Goal: Find specific page/section: Find specific page/section

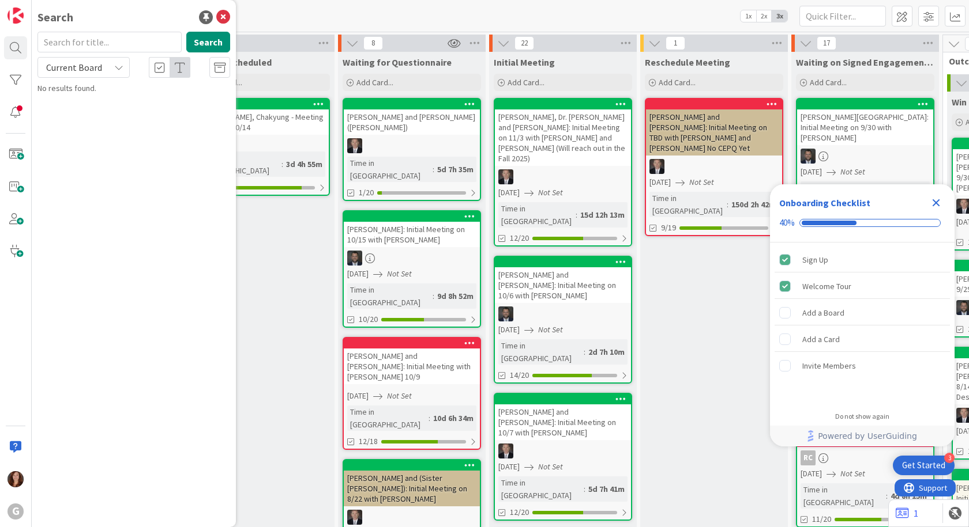
drag, startPoint x: 289, startPoint y: 240, endPoint x: 285, endPoint y: 235, distance: 6.6
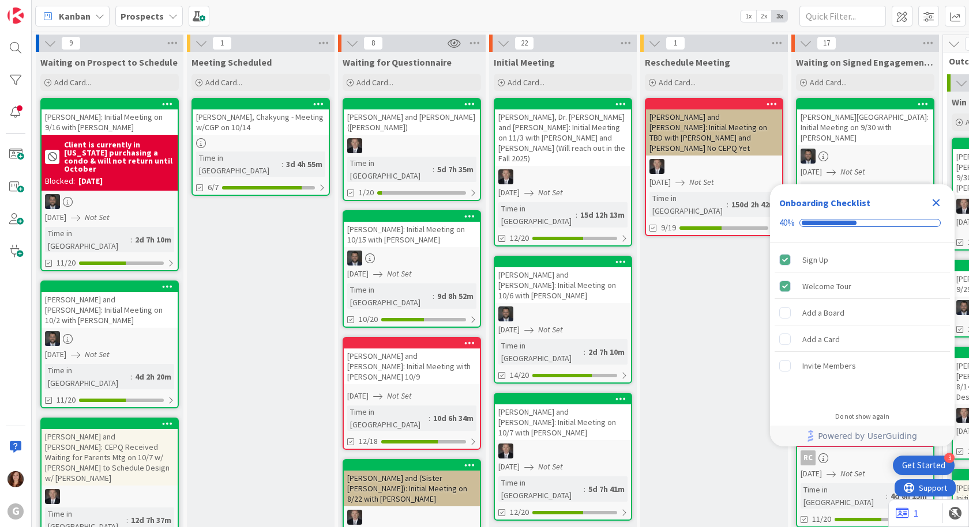
click at [140, 15] on b "Prospects" at bounding box center [141, 16] width 43 height 12
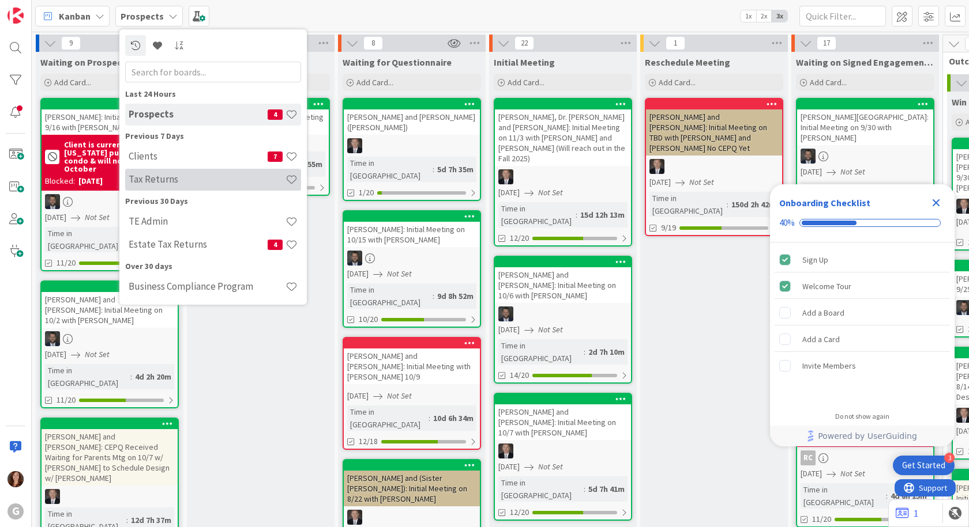
click at [161, 179] on h4 "Tax Returns" at bounding box center [207, 180] width 157 height 12
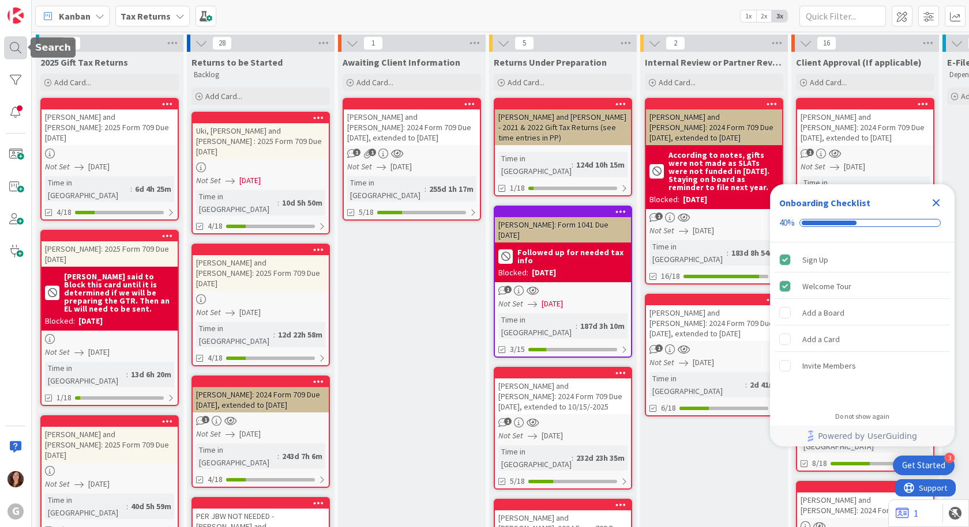
click at [12, 48] on div at bounding box center [15, 47] width 23 height 23
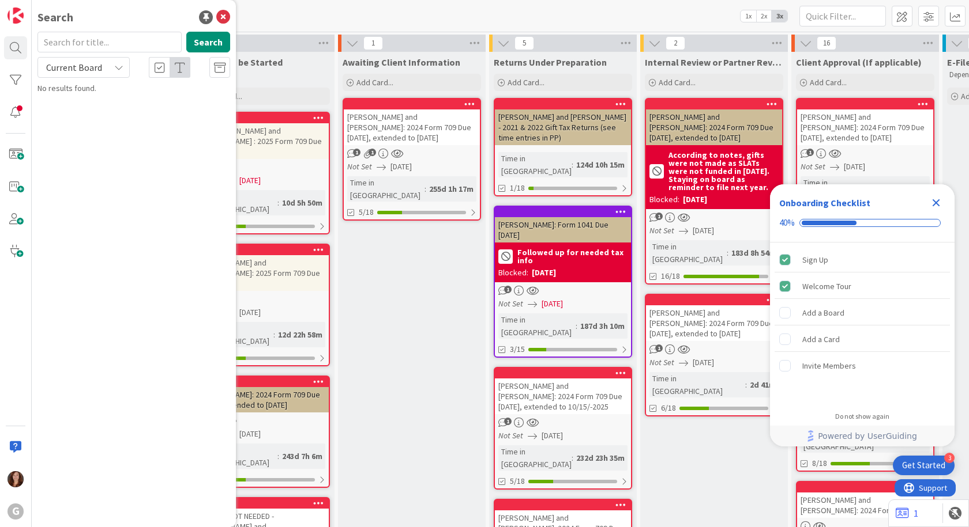
click at [91, 44] on input "text" at bounding box center [109, 42] width 144 height 21
type input "[PERSON_NAME]"
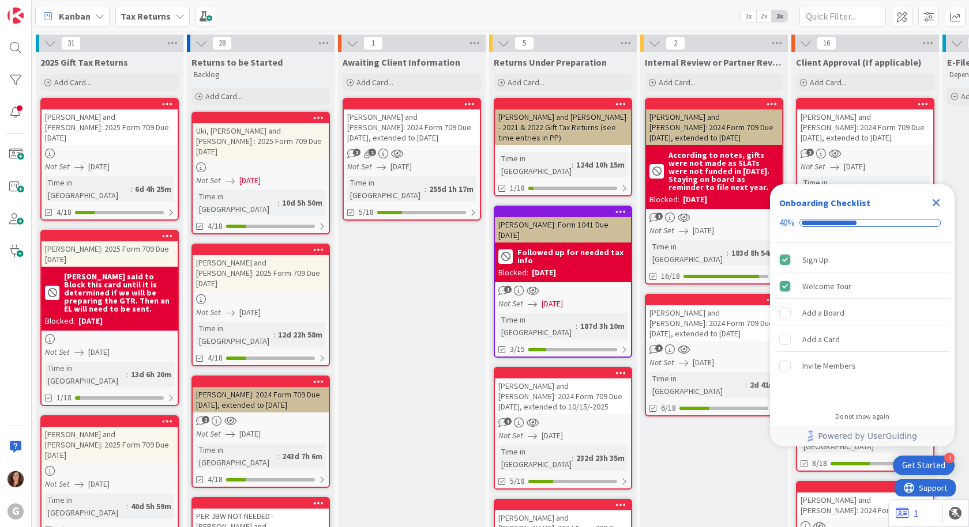
click at [160, 21] on b "Tax Returns" at bounding box center [145, 16] width 50 height 12
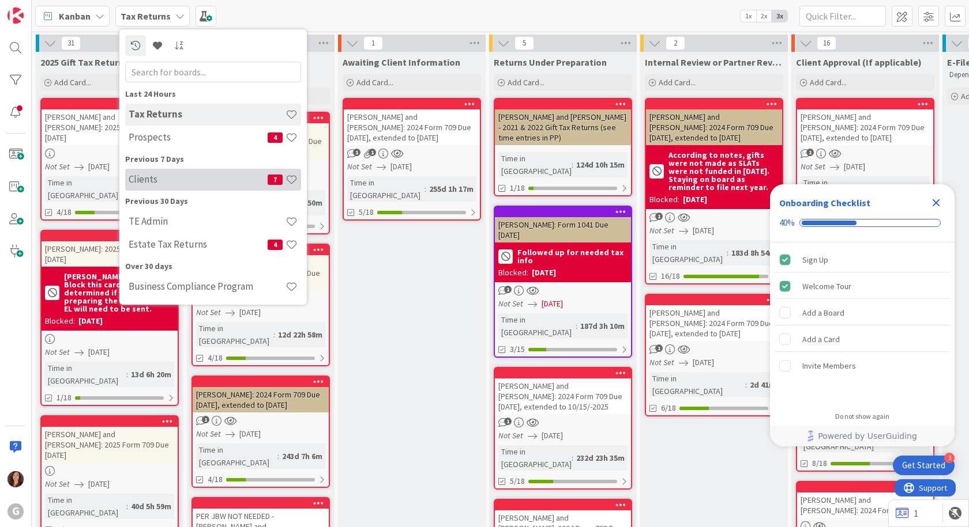
click at [138, 179] on h4 "Clients" at bounding box center [198, 180] width 139 height 12
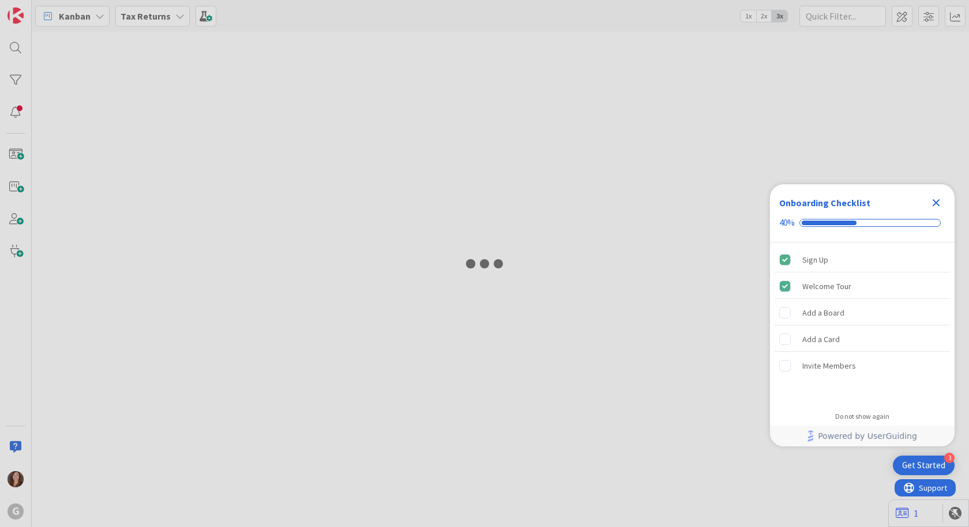
click at [15, 48] on div at bounding box center [484, 263] width 969 height 527
click at [936, 205] on icon "Close Checklist" at bounding box center [936, 203] width 14 height 14
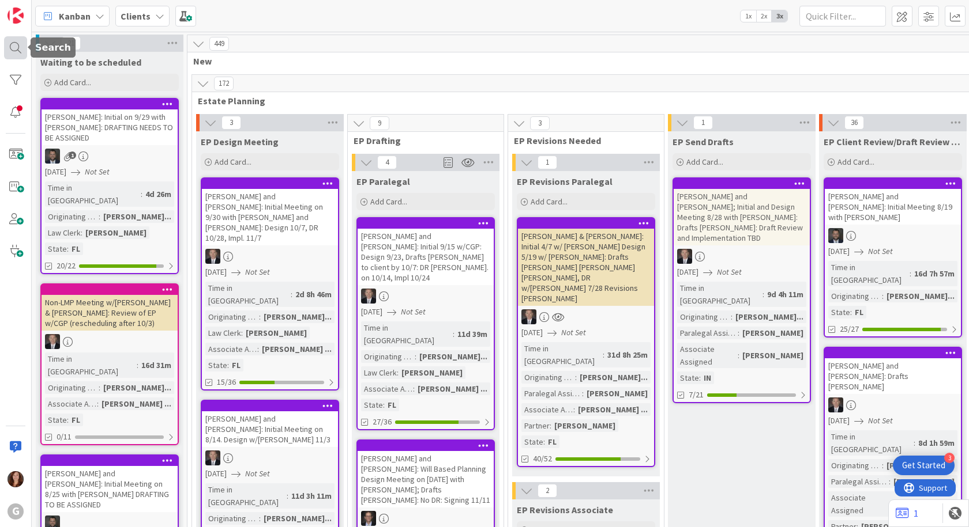
click at [13, 47] on div at bounding box center [15, 47] width 23 height 23
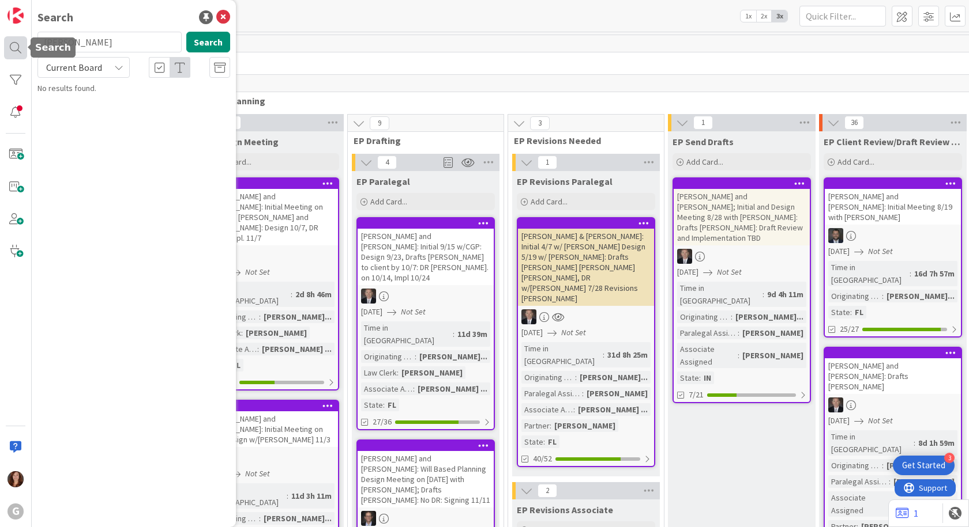
drag, startPoint x: 83, startPoint y: 37, endPoint x: 9, endPoint y: 52, distance: 75.3
click at [9, 52] on div "G Search [PERSON_NAME] Search Current Board No results found." at bounding box center [16, 263] width 32 height 527
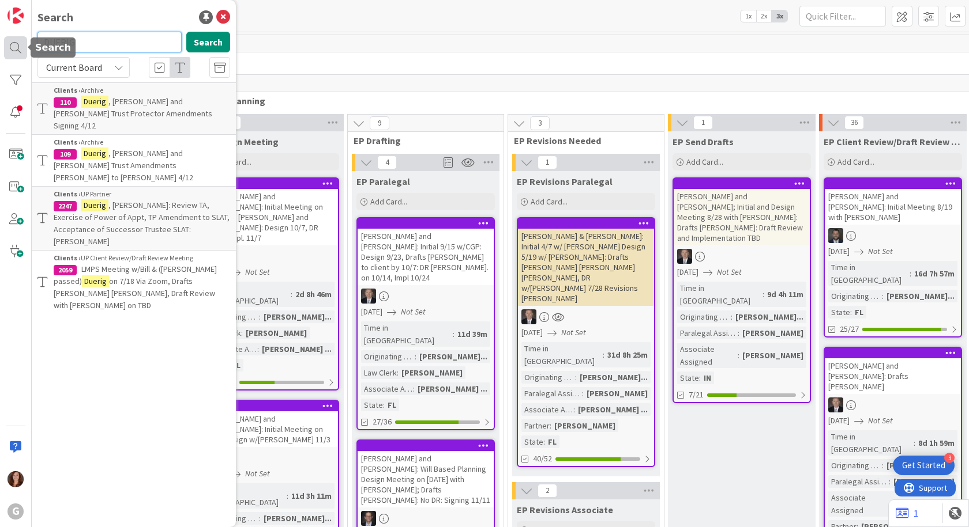
drag, startPoint x: 105, startPoint y: 43, endPoint x: 5, endPoint y: 50, distance: 101.1
click at [5, 50] on div "G Search DUERIG Search Current Board Clients › Archive 110 [PERSON_NAME] and [P…" at bounding box center [16, 263] width 32 height 527
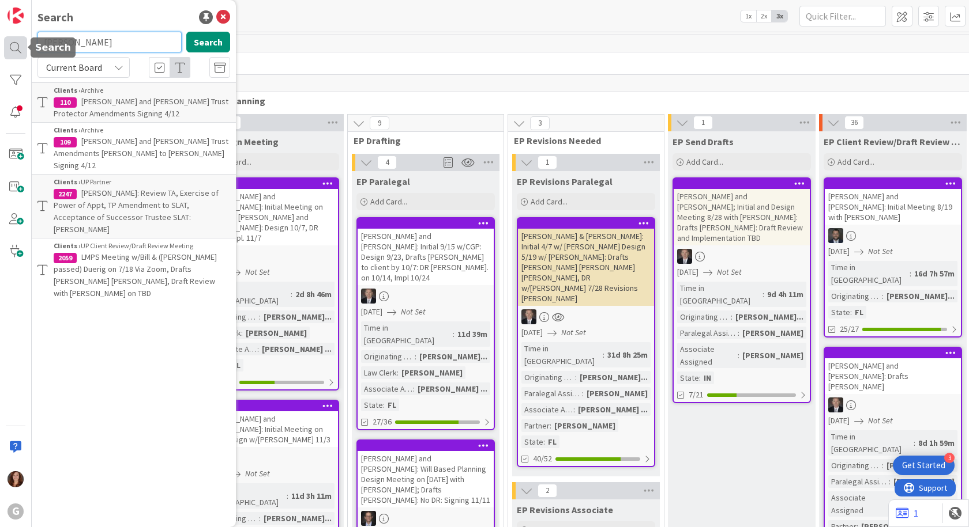
type input "[PERSON_NAME]"
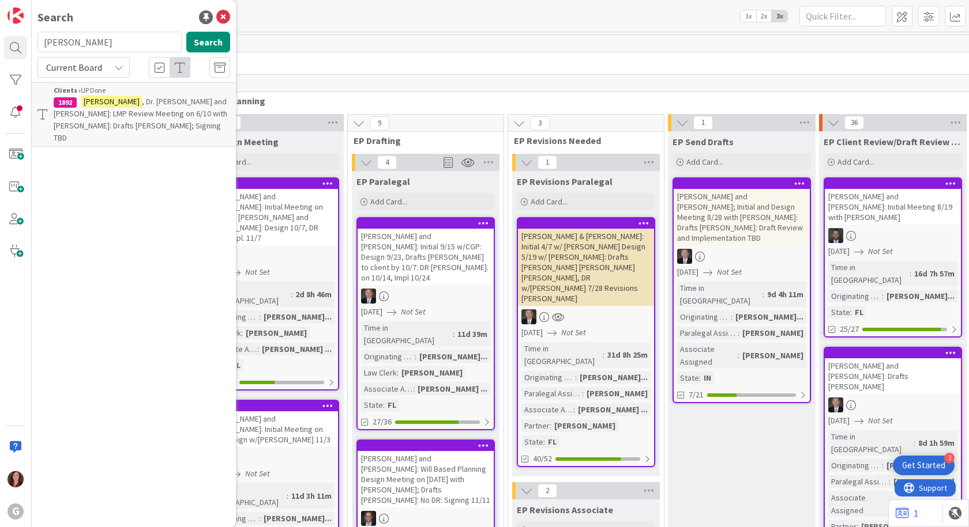
click at [190, 115] on span ", Dr. [PERSON_NAME] and [PERSON_NAME]: LMP Review Meeting on 6/10 with [PERSON_…" at bounding box center [141, 119] width 174 height 47
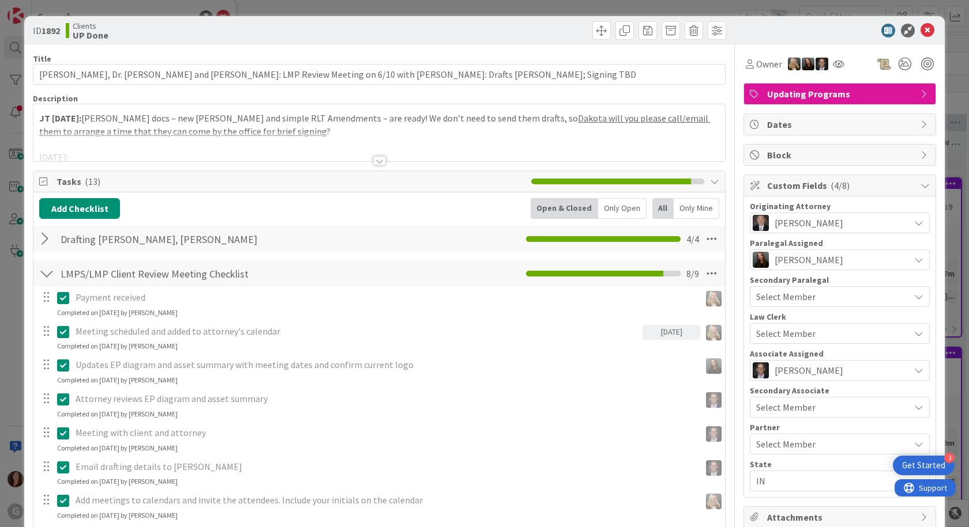
click at [321, 139] on div at bounding box center [378, 146] width 691 height 29
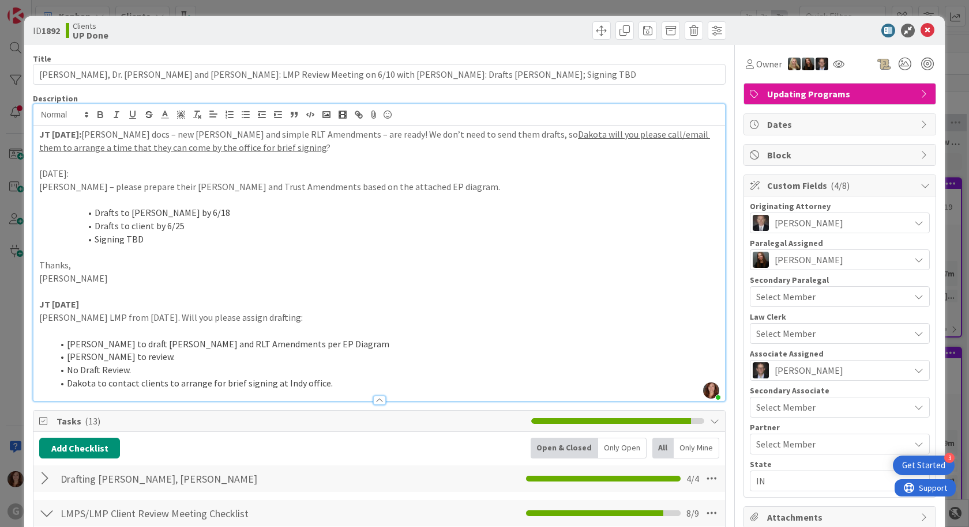
click at [538, 168] on p "[DATE]:" at bounding box center [379, 173] width 680 height 13
click at [920, 30] on icon at bounding box center [927, 31] width 14 height 14
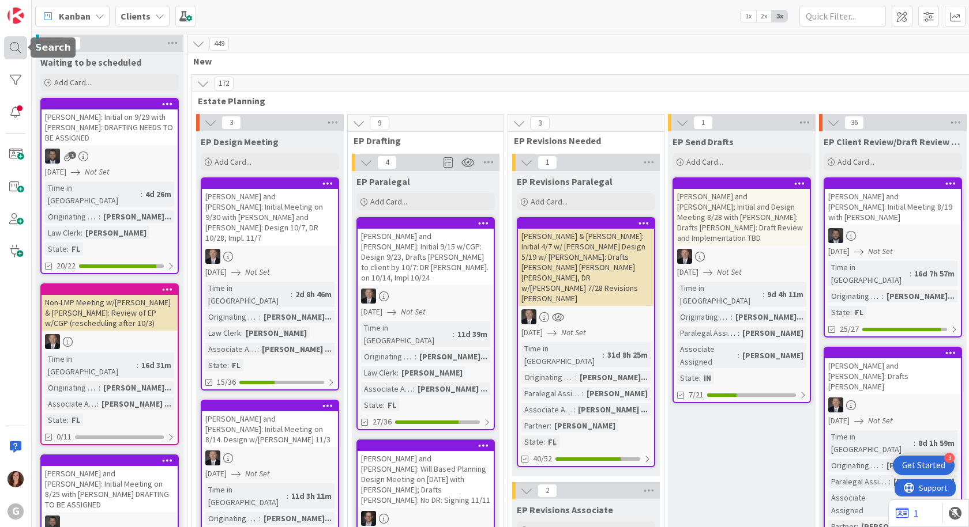
click at [18, 48] on div at bounding box center [15, 47] width 23 height 23
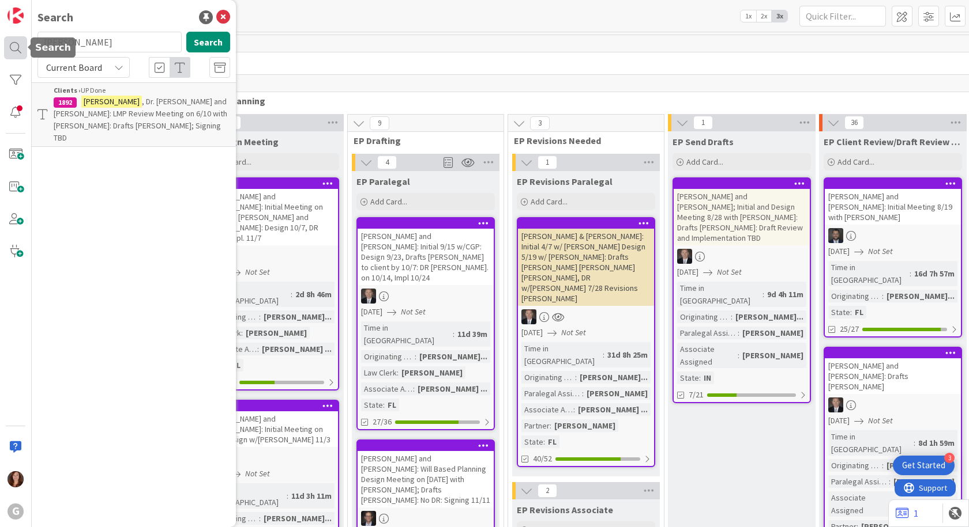
drag, startPoint x: 118, startPoint y: 37, endPoint x: 10, endPoint y: 45, distance: 108.7
click at [10, 45] on div "G Search [PERSON_NAME] Search Current Board Clients › UP Done 1892 [PERSON_NAME…" at bounding box center [16, 263] width 32 height 527
type input "[PERSON_NAME]"
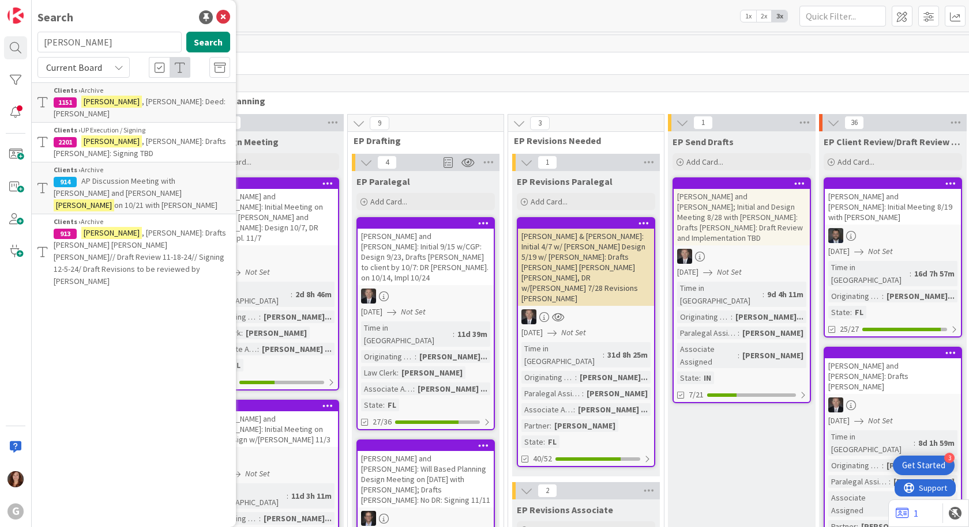
click at [179, 136] on span ", [PERSON_NAME]: Drafts [PERSON_NAME]: Signing TBD" at bounding box center [140, 147] width 172 height 22
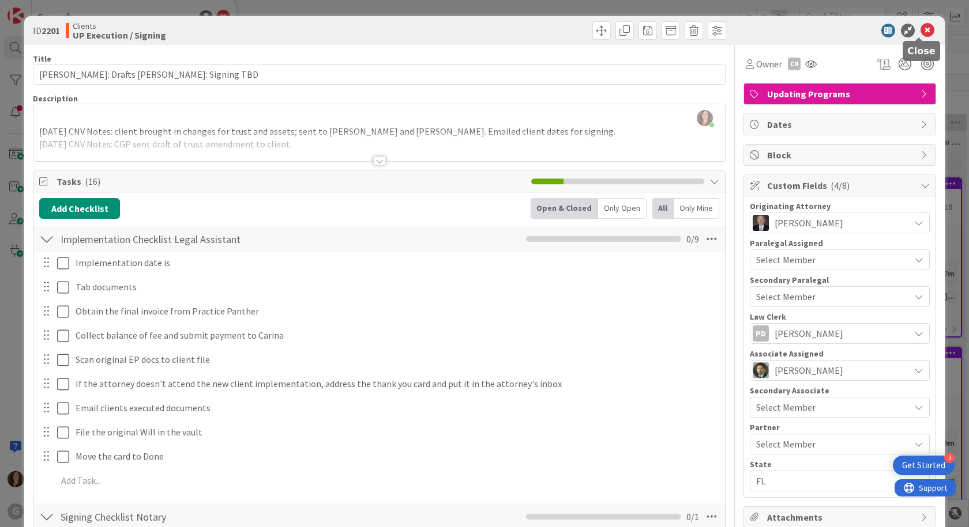
click at [922, 31] on icon at bounding box center [927, 31] width 14 height 14
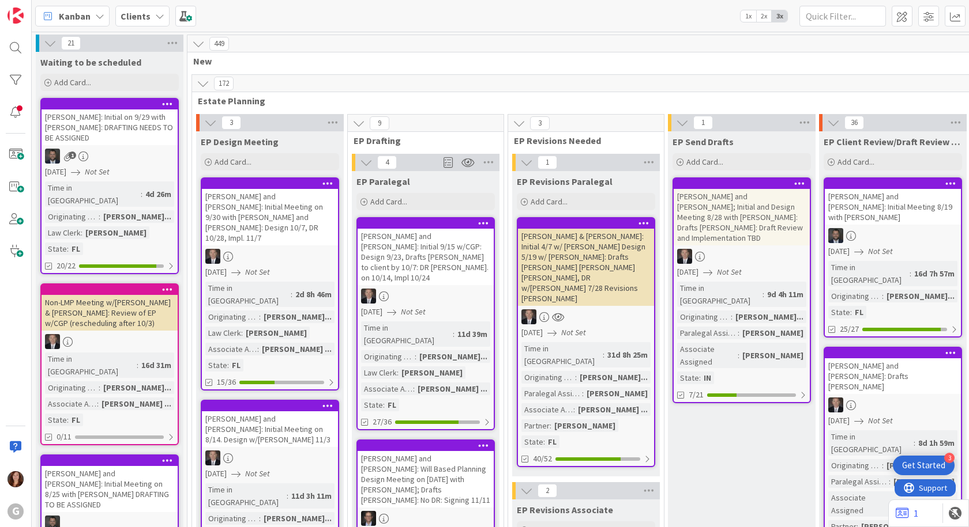
click at [157, 14] on icon at bounding box center [159, 16] width 9 height 9
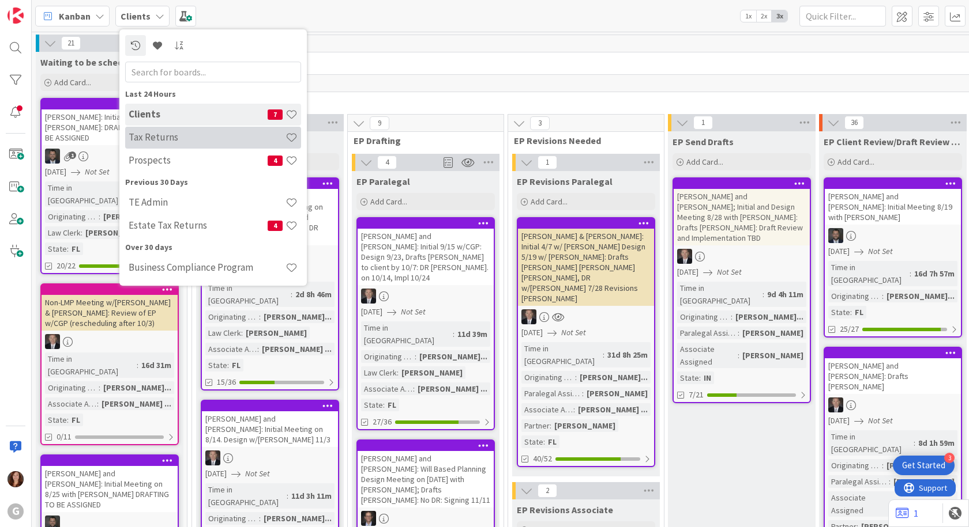
click at [153, 138] on h4 "Tax Returns" at bounding box center [207, 137] width 157 height 12
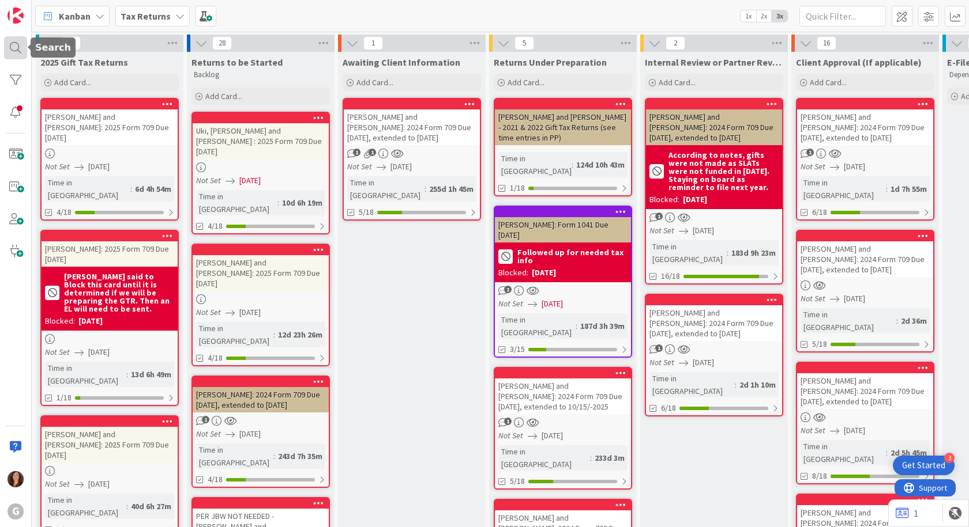
click at [19, 46] on div at bounding box center [15, 47] width 23 height 23
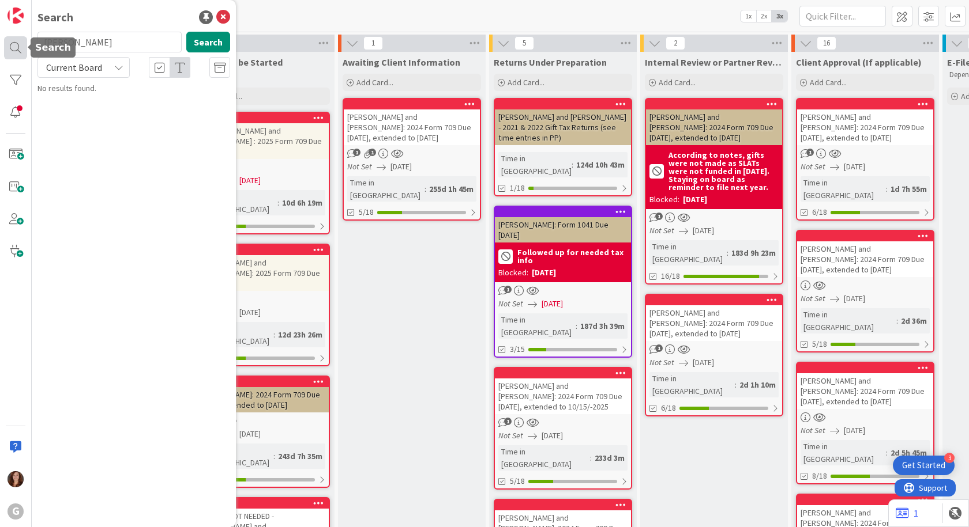
drag, startPoint x: 82, startPoint y: 36, endPoint x: 27, endPoint y: 38, distance: 55.4
click at [24, 47] on div "G Search [PERSON_NAME] Search Current Board No results found." at bounding box center [16, 263] width 32 height 527
type input "heinz"
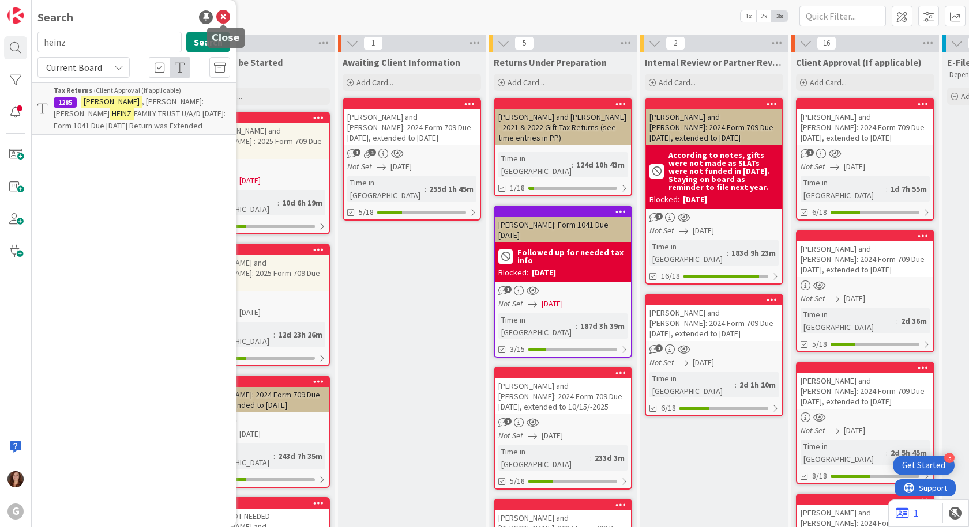
click at [224, 15] on icon at bounding box center [223, 17] width 14 height 14
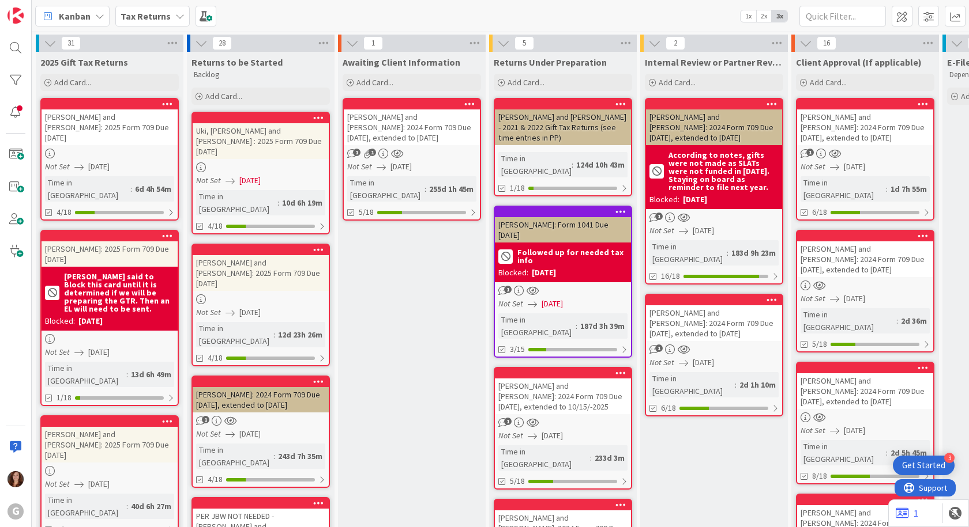
click at [157, 13] on b "Tax Returns" at bounding box center [145, 16] width 50 height 12
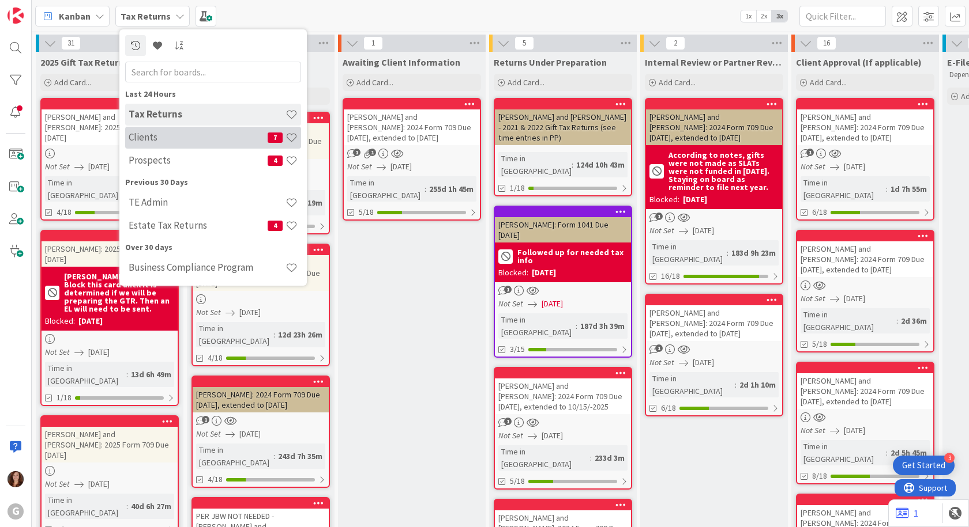
click at [143, 142] on h4 "Clients" at bounding box center [198, 137] width 139 height 12
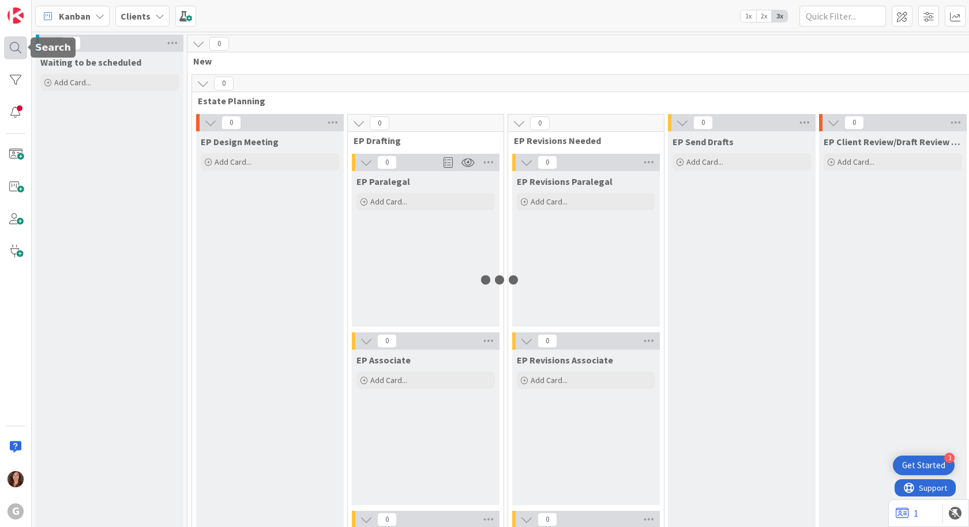
click at [14, 48] on div at bounding box center [15, 47] width 23 height 23
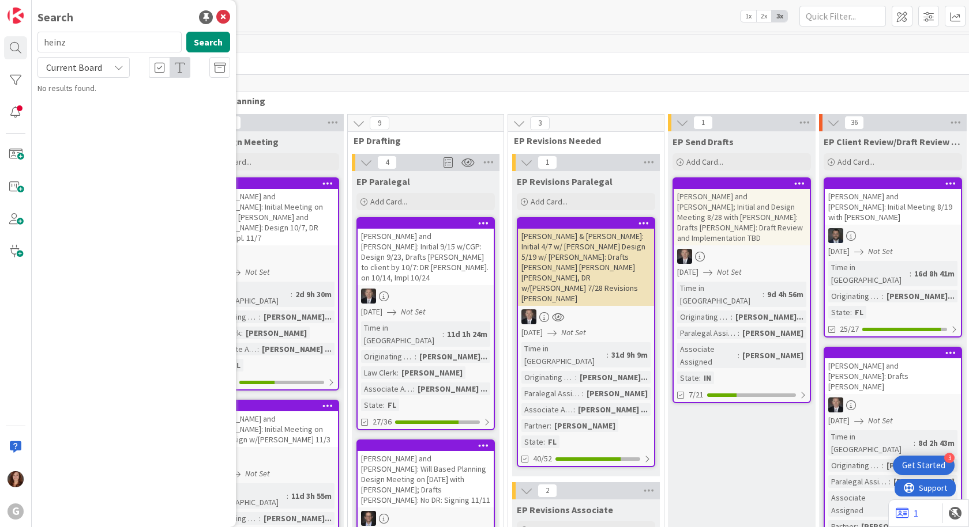
drag, startPoint x: 69, startPoint y: 46, endPoint x: 42, endPoint y: 43, distance: 27.9
click at [42, 43] on input "heinz" at bounding box center [109, 42] width 144 height 21
type input "[PERSON_NAME]"
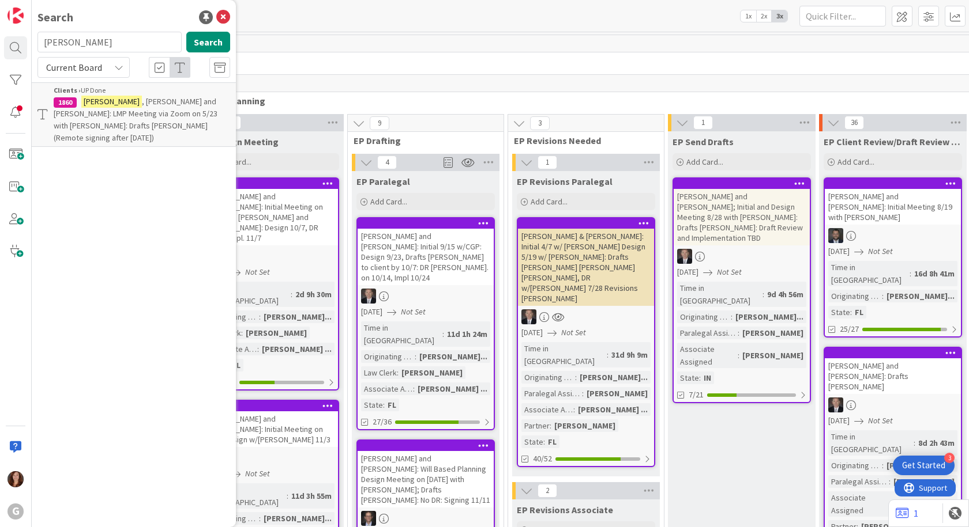
click at [108, 114] on span ", [PERSON_NAME] and [PERSON_NAME]: LMP Meeting via Zoom on 5/23 with [PERSON_NA…" at bounding box center [136, 119] width 164 height 47
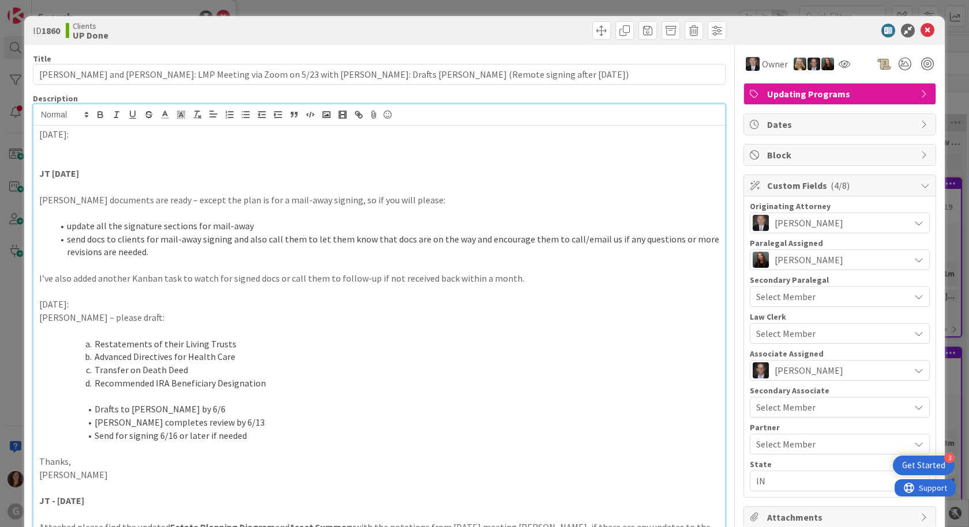
click at [344, 123] on div "[PERSON_NAME] just joined [DATE]: JT [DATE] [PERSON_NAME] documents are ready –…" at bounding box center [378, 390] width 691 height 572
click at [921, 30] on icon at bounding box center [927, 31] width 14 height 14
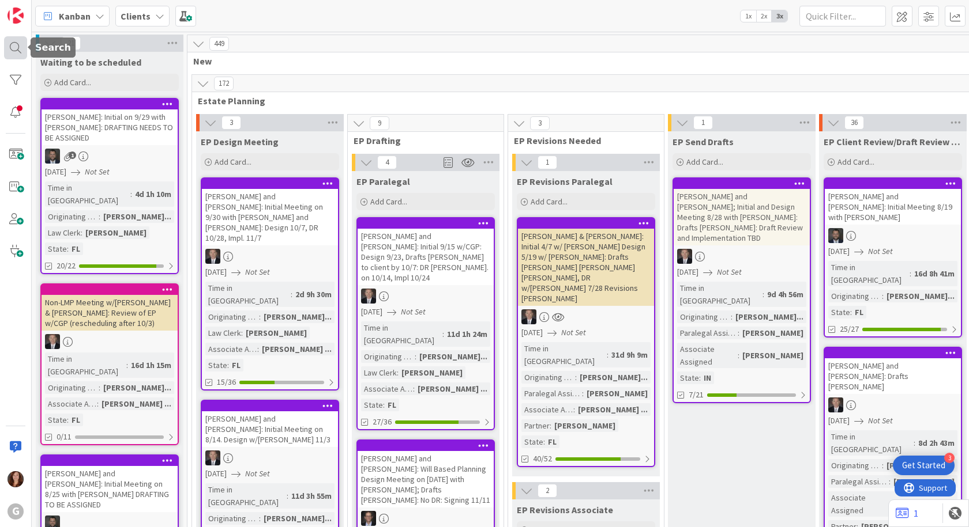
click at [22, 53] on div at bounding box center [15, 47] width 23 height 23
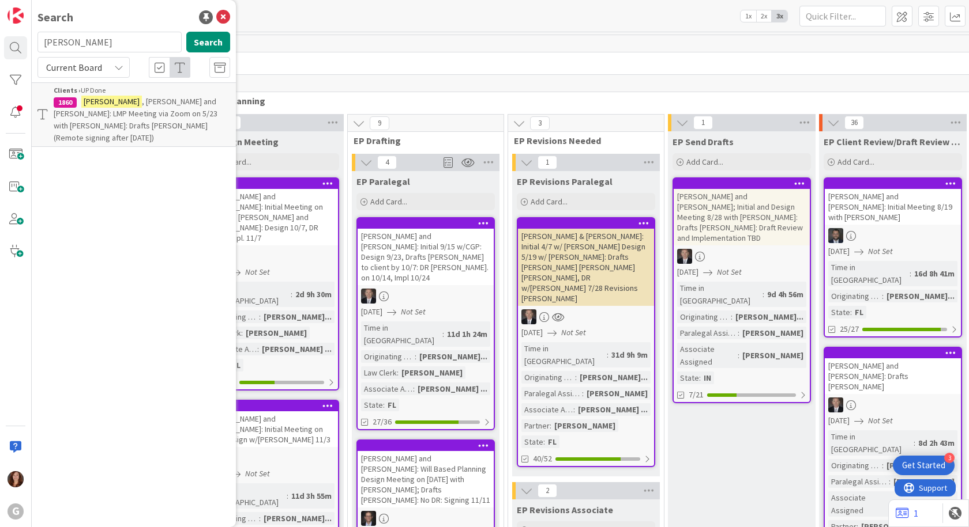
drag, startPoint x: 122, startPoint y: 43, endPoint x: 2, endPoint y: 40, distance: 120.0
click at [2, 40] on div "G Search [PERSON_NAME] Search Current Board Clients › UP Done 1860 [PERSON_NAME…" at bounding box center [16, 263] width 32 height 527
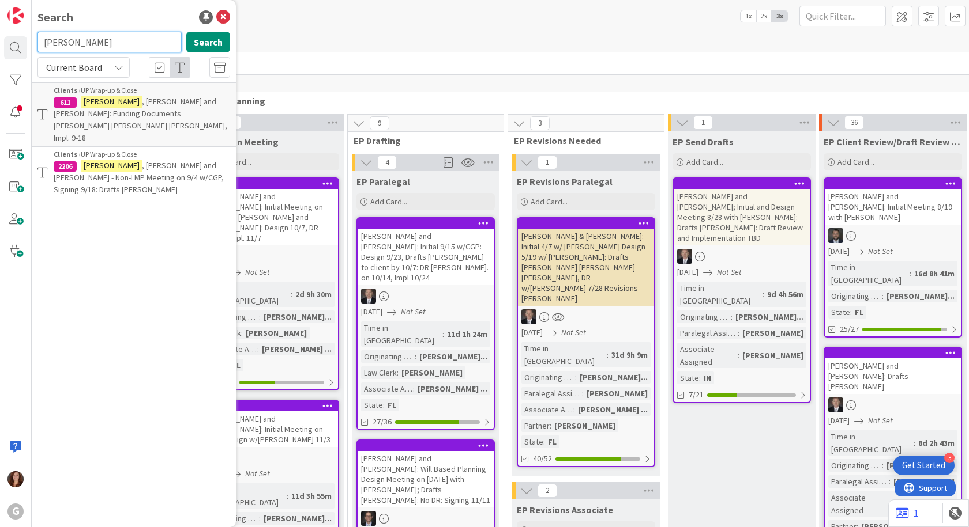
drag, startPoint x: 111, startPoint y: 48, endPoint x: 13, endPoint y: 62, distance: 98.5
click at [13, 62] on div "G Search [PERSON_NAME] Search Current Board Clients › UP Wrap-up & Close 611 [P…" at bounding box center [16, 263] width 32 height 527
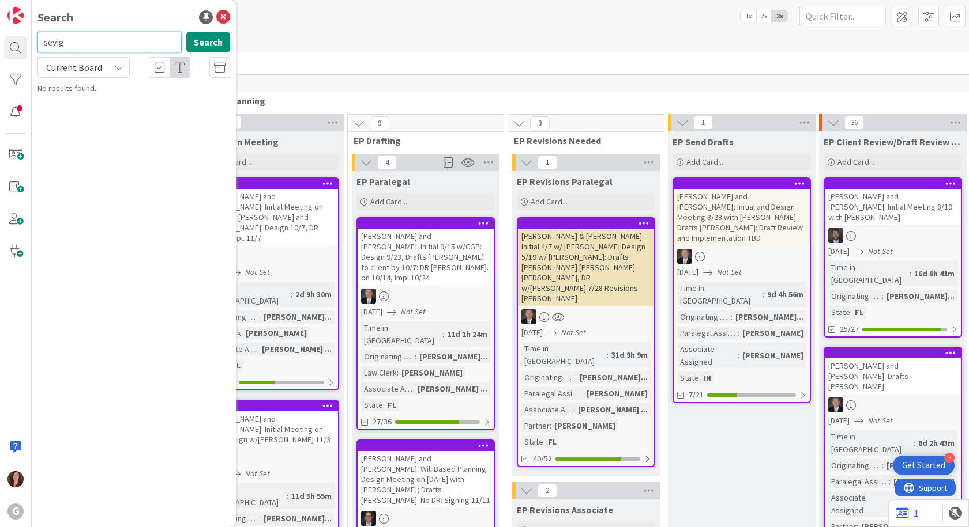
click at [126, 47] on input "sevig" at bounding box center [109, 42] width 144 height 21
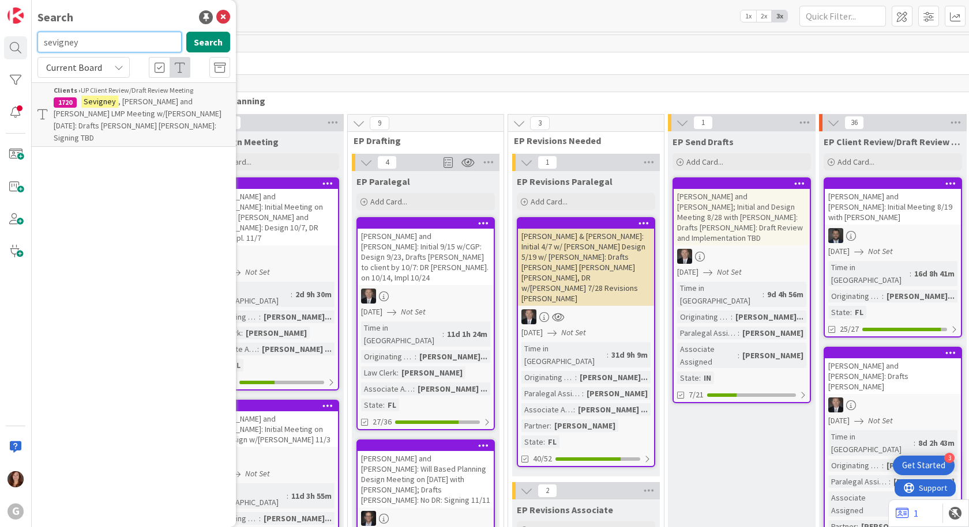
drag, startPoint x: 101, startPoint y: 44, endPoint x: 0, endPoint y: 59, distance: 102.7
click at [0, 59] on div "G Search [PERSON_NAME] Search Current Board Clients › UP Client Review/Draft Re…" at bounding box center [16, 263] width 32 height 527
type input "[PERSON_NAME]"
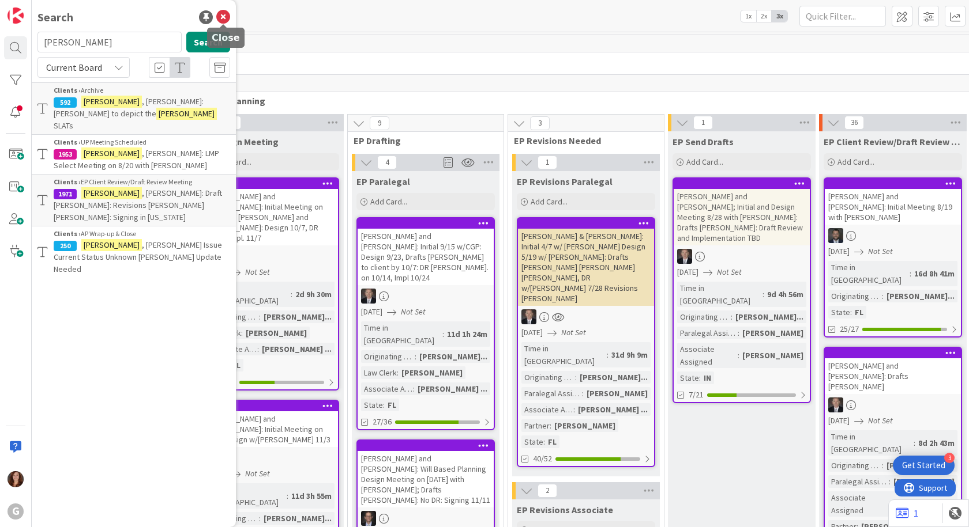
click at [225, 21] on icon at bounding box center [223, 17] width 14 height 14
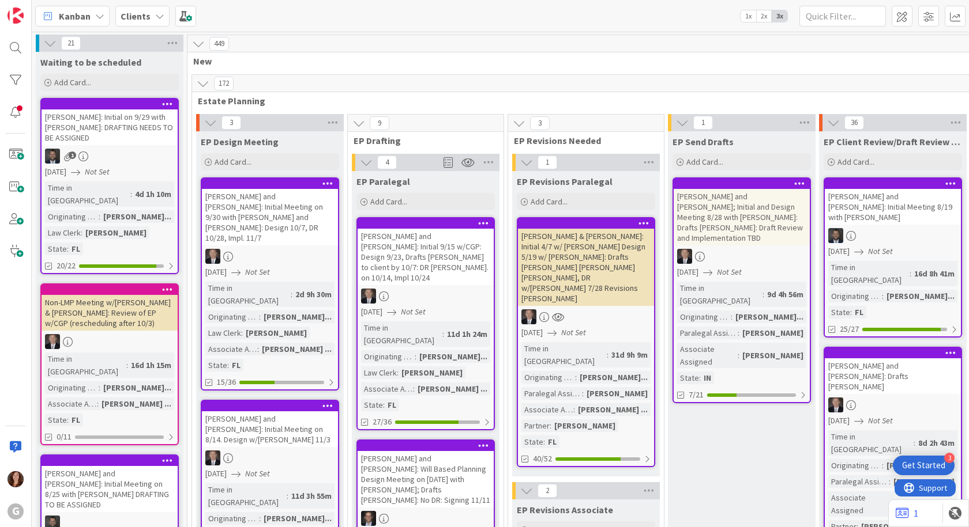
click at [128, 18] on b "Clients" at bounding box center [135, 16] width 30 height 12
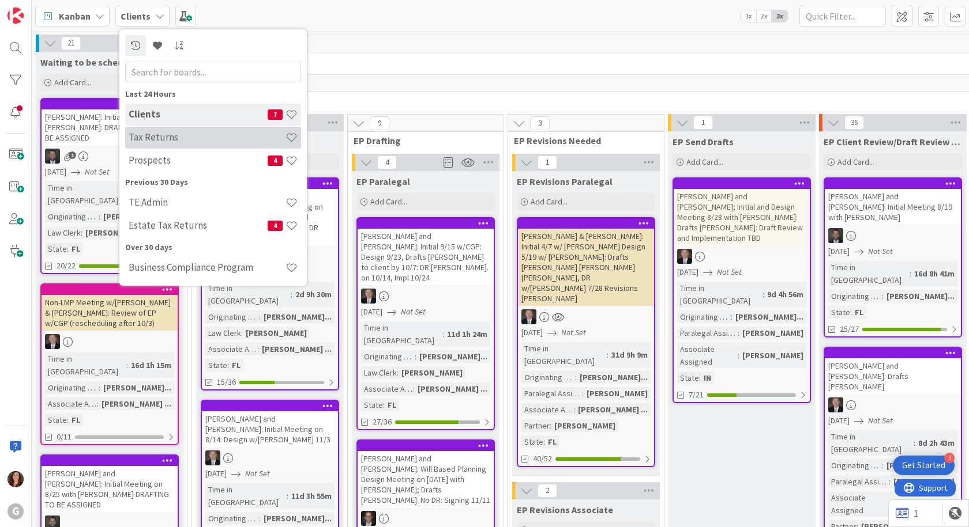
click at [153, 140] on h4 "Tax Returns" at bounding box center [207, 137] width 157 height 12
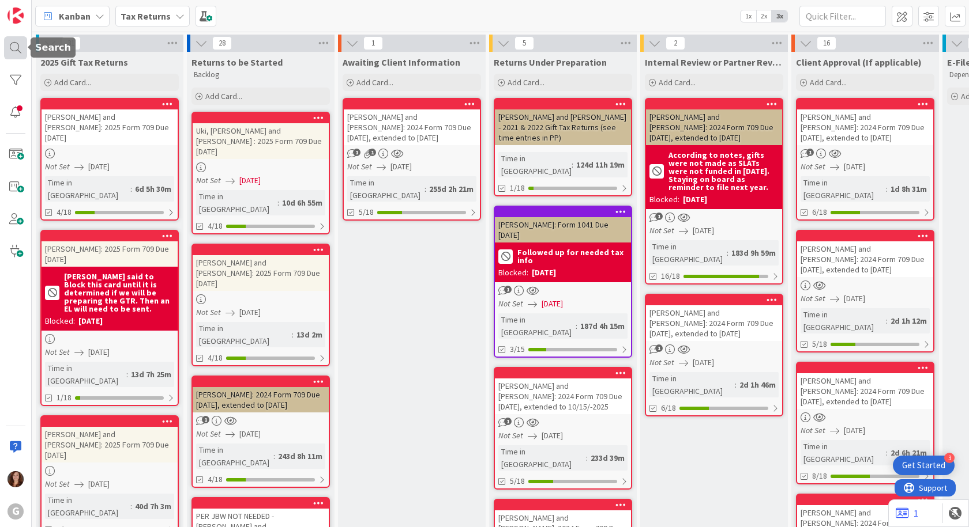
click at [11, 43] on div at bounding box center [15, 47] width 23 height 23
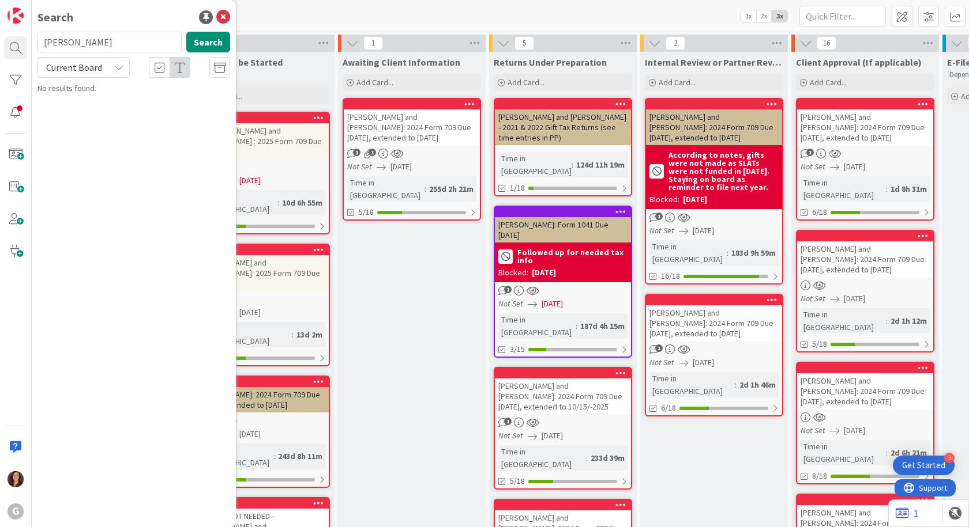
drag, startPoint x: 83, startPoint y: 44, endPoint x: 29, endPoint y: 42, distance: 54.3
click at [29, 42] on div "G Search [PERSON_NAME] Search Current Board No results found." at bounding box center [16, 263] width 32 height 527
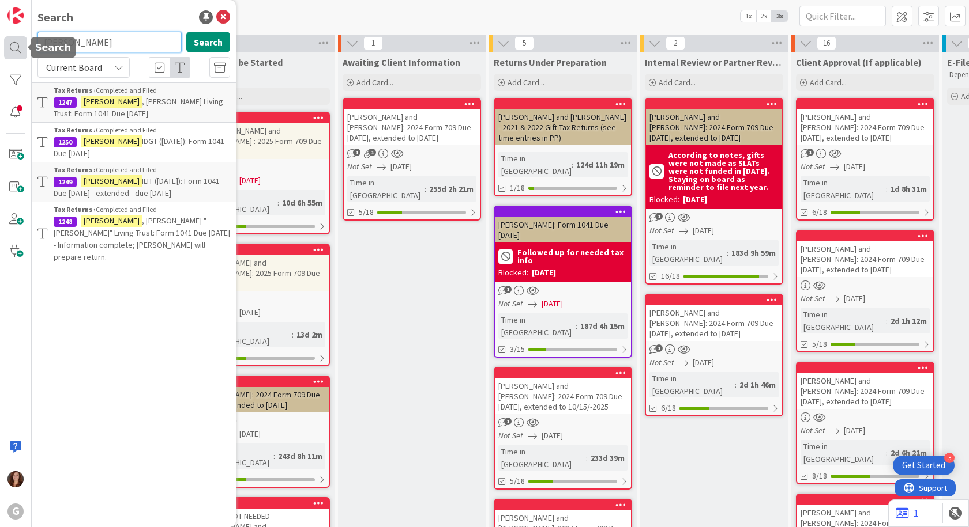
drag, startPoint x: 80, startPoint y: 46, endPoint x: 12, endPoint y: 48, distance: 68.1
click at [12, 48] on div "G Search perry Search Current Board Tax Returns › Completed and Filed 1247 [PER…" at bounding box center [16, 263] width 32 height 527
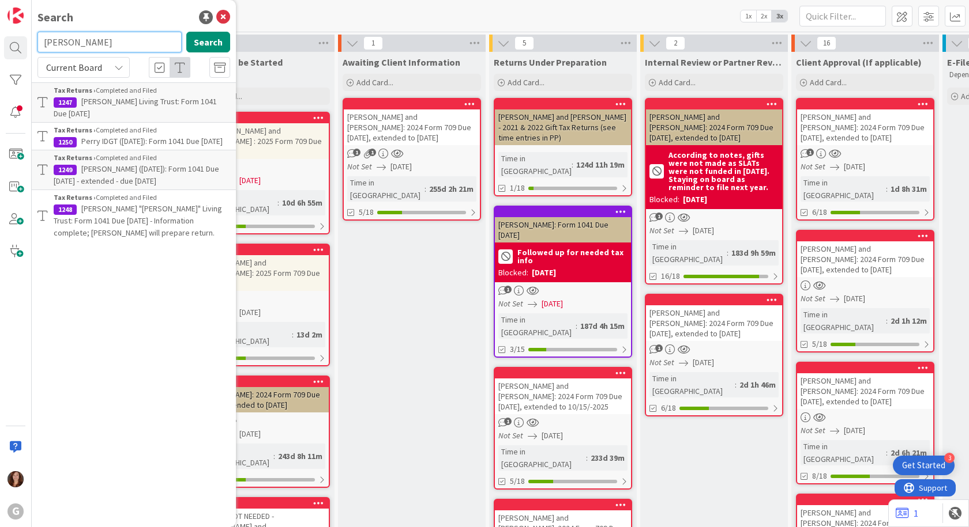
type input "[PERSON_NAME]"
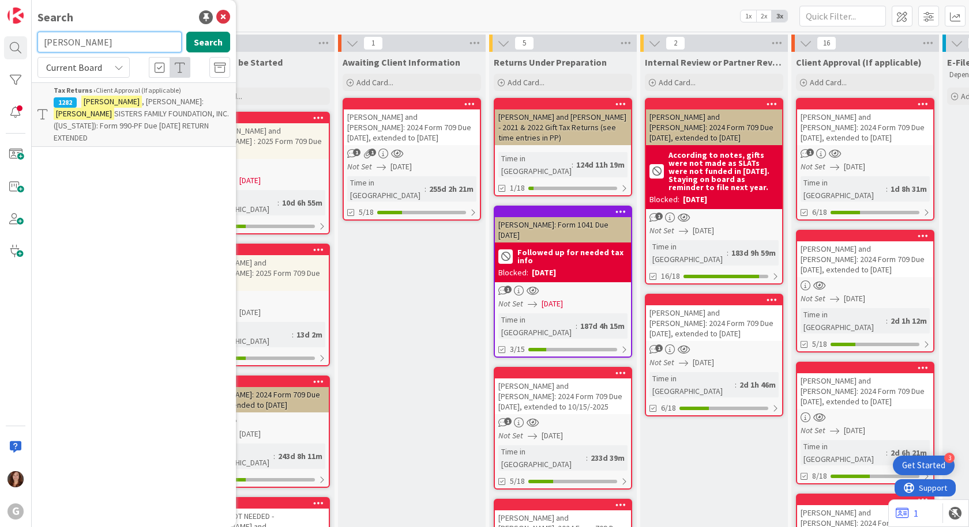
click at [110, 41] on input "[PERSON_NAME]" at bounding box center [109, 42] width 144 height 21
drag, startPoint x: 91, startPoint y: 42, endPoint x: 39, endPoint y: 43, distance: 52.5
click at [39, 43] on input "[PERSON_NAME]" at bounding box center [109, 42] width 144 height 21
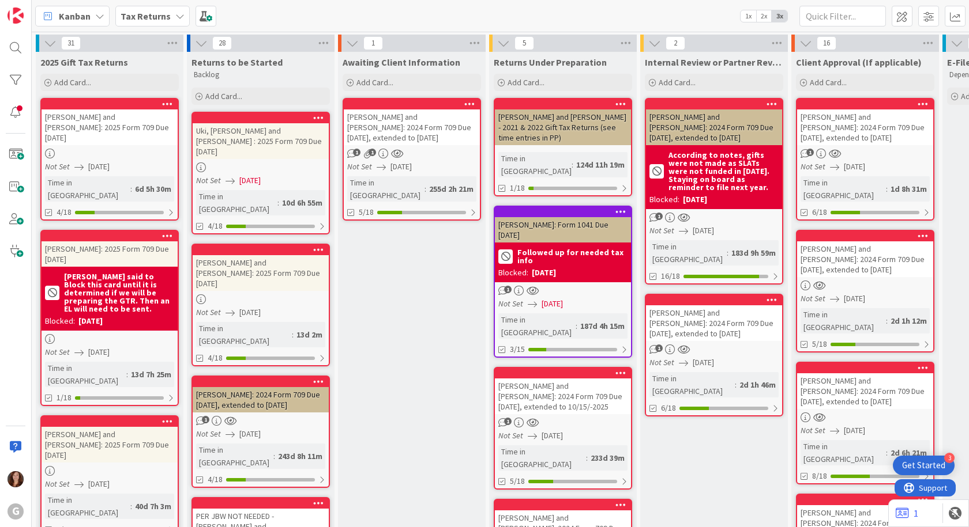
click at [134, 16] on b "Tax Returns" at bounding box center [145, 16] width 50 height 12
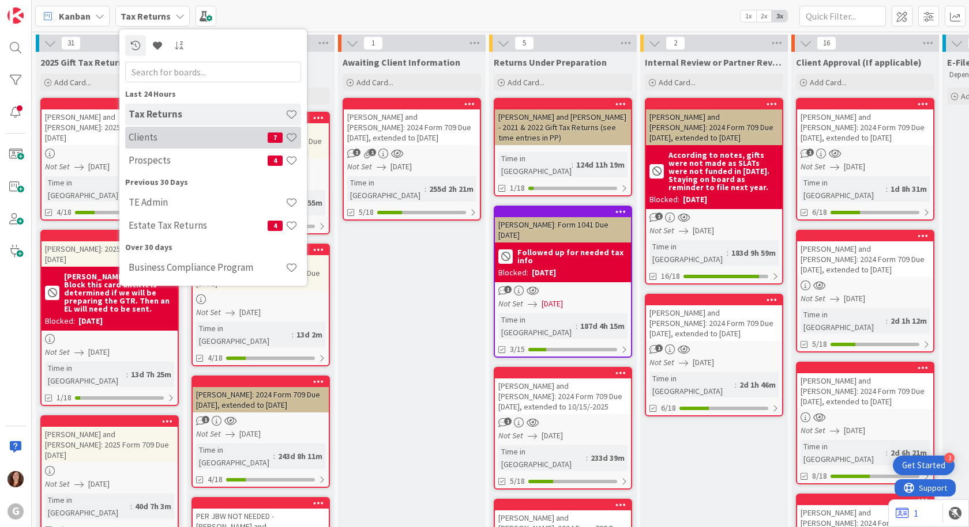
click at [134, 144] on div "Clients 7" at bounding box center [213, 138] width 176 height 22
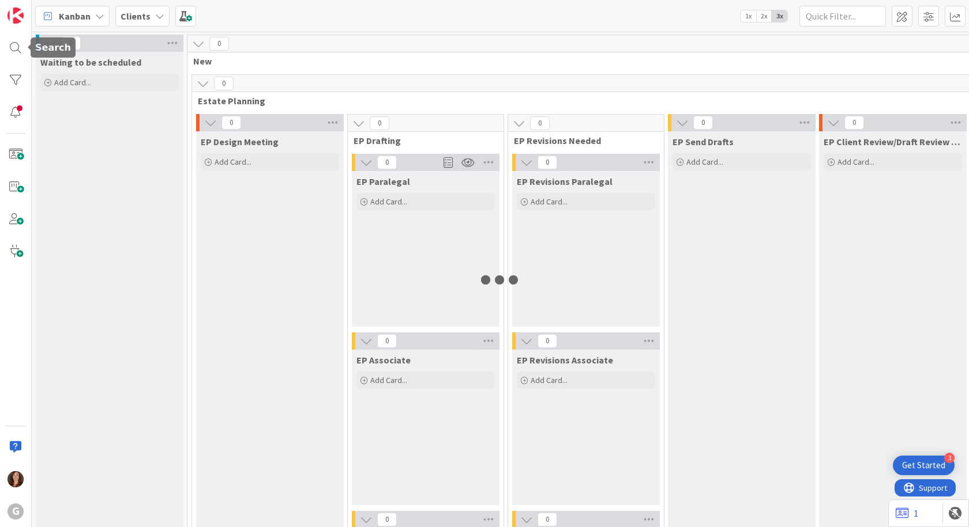
click at [14, 49] on div at bounding box center [15, 47] width 23 height 23
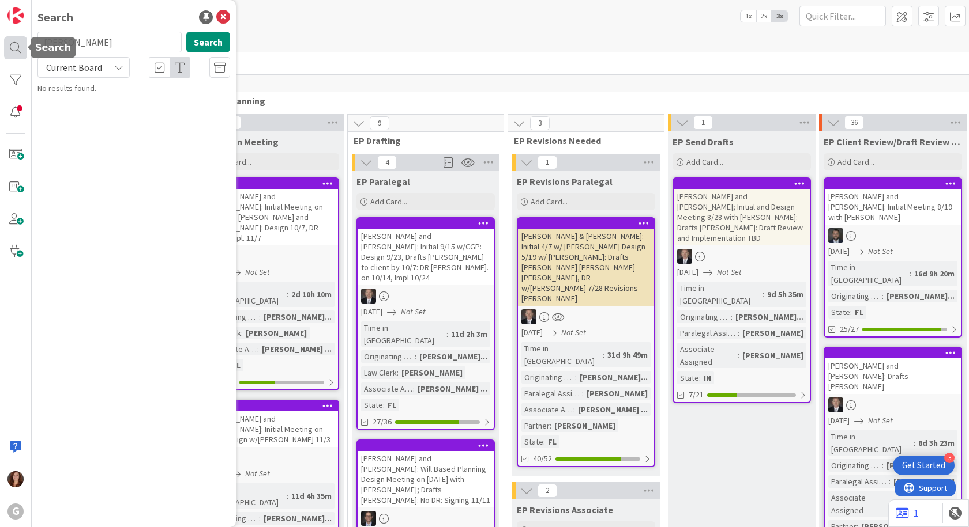
drag, startPoint x: 88, startPoint y: 47, endPoint x: 22, endPoint y: 47, distance: 66.3
click at [22, 47] on div "G Search [PERSON_NAME] Search Current Board No results found." at bounding box center [16, 263] width 32 height 527
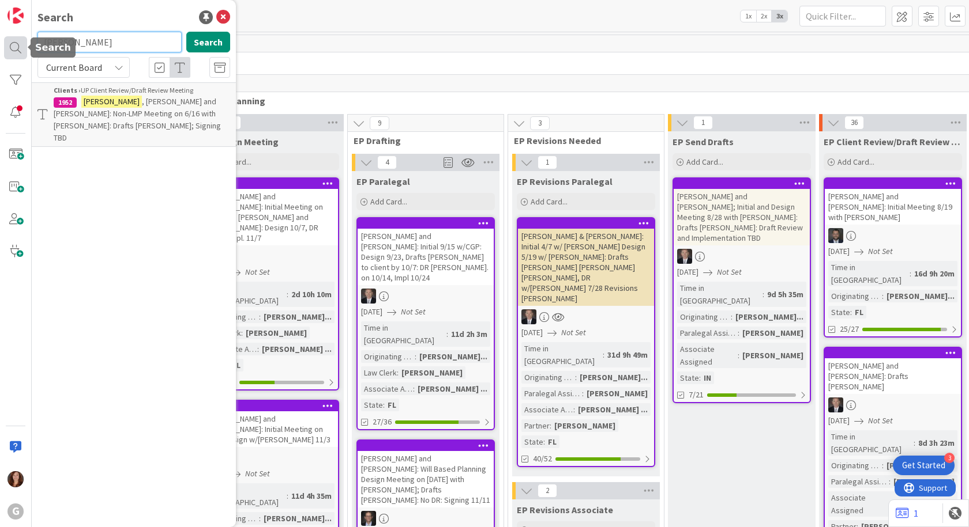
drag, startPoint x: 100, startPoint y: 39, endPoint x: 18, endPoint y: 54, distance: 82.6
click at [18, 54] on div "G Search [PERSON_NAME] Search Current Board Clients › UP Client Review/Draft Re…" at bounding box center [16, 263] width 32 height 527
type input "lapinoja"
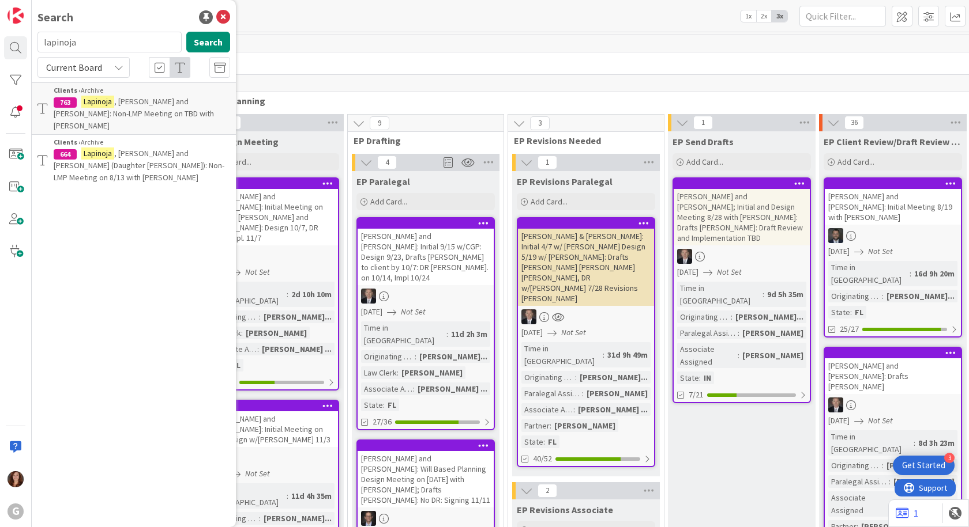
click at [174, 111] on p "[PERSON_NAME] and [PERSON_NAME]: Non-LMP Meeting on TBD with [PERSON_NAME]" at bounding box center [142, 114] width 176 height 36
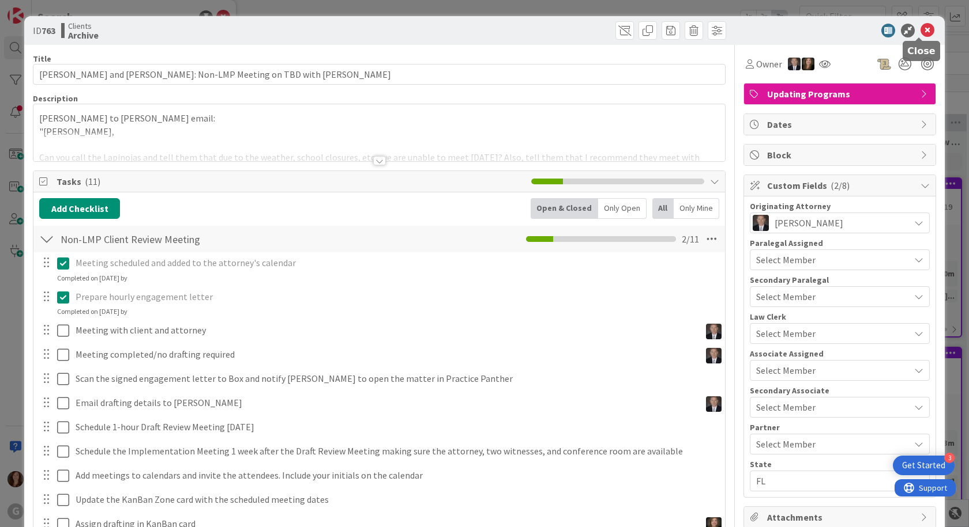
click at [921, 28] on icon at bounding box center [927, 31] width 14 height 14
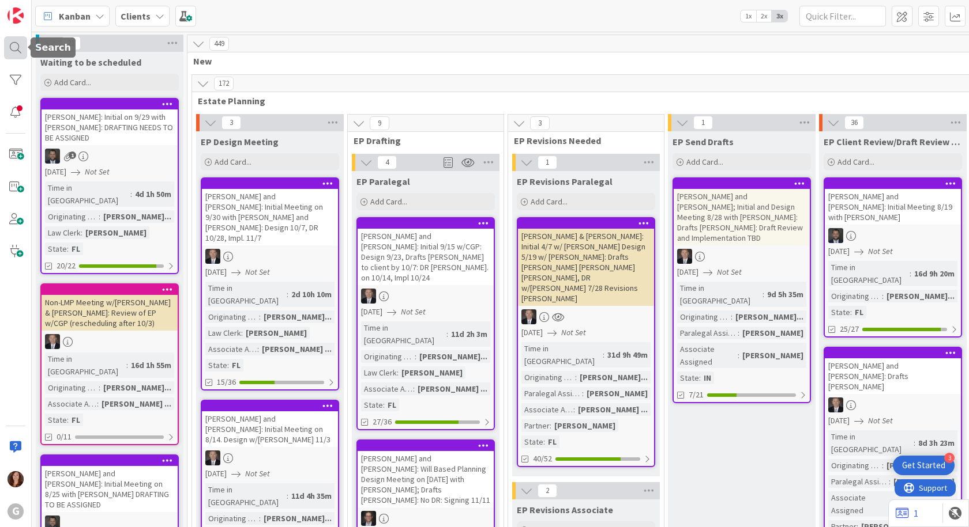
click at [12, 51] on div at bounding box center [15, 47] width 23 height 23
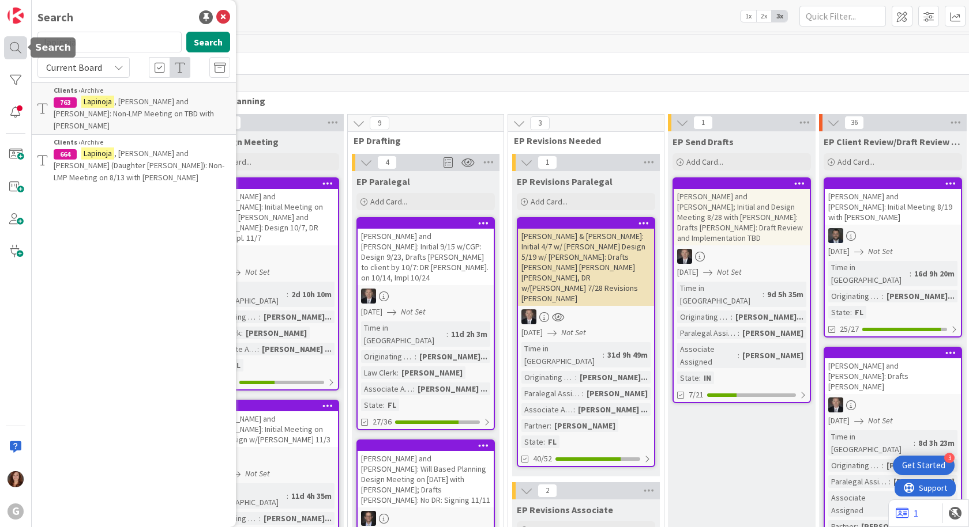
drag, startPoint x: 101, startPoint y: 46, endPoint x: 12, endPoint y: 50, distance: 89.5
click at [12, 50] on div "G Search lapinoja Search Current Board Clients › Archive 763 [PERSON_NAME] and …" at bounding box center [16, 263] width 32 height 527
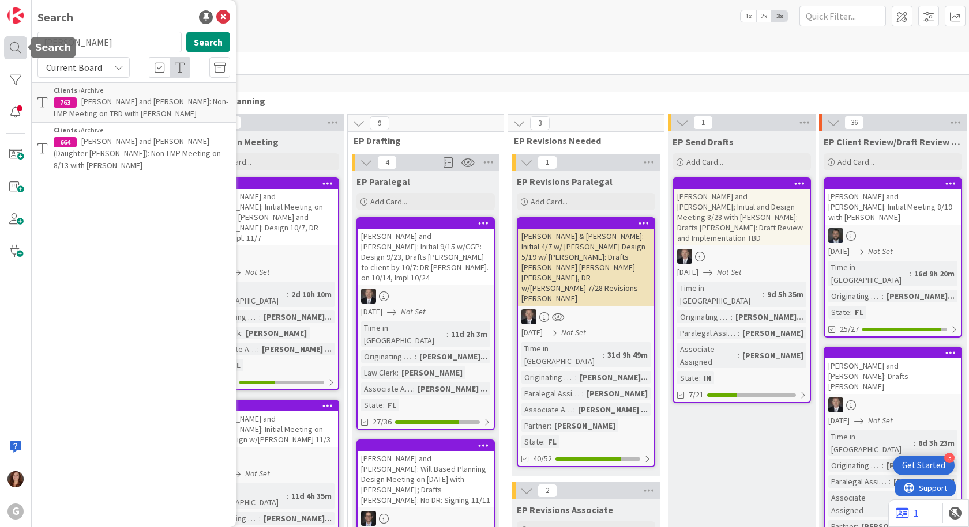
type input "[PERSON_NAME]"
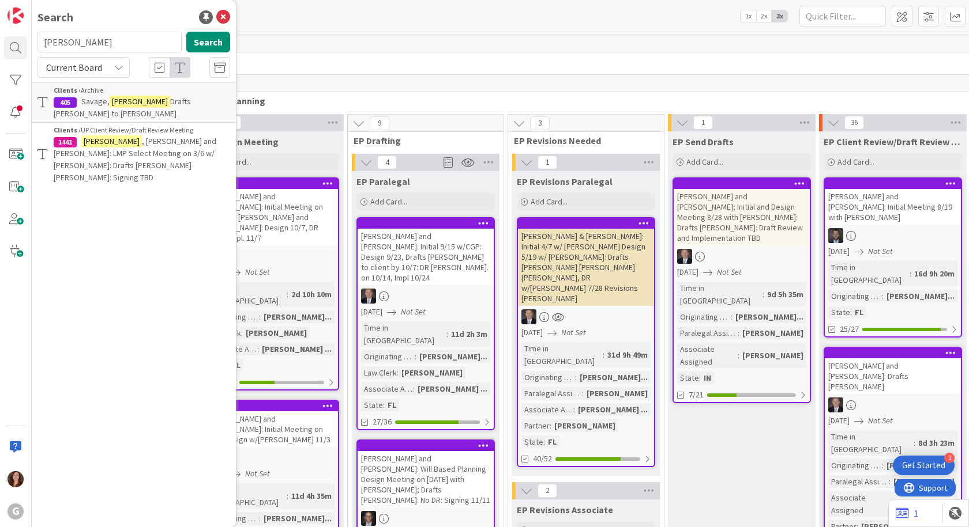
click at [174, 149] on p "[PERSON_NAME] and [PERSON_NAME]: LMP Select Meeting on 3/6 w/ [PERSON_NAME]: Dr…" at bounding box center [142, 159] width 176 height 48
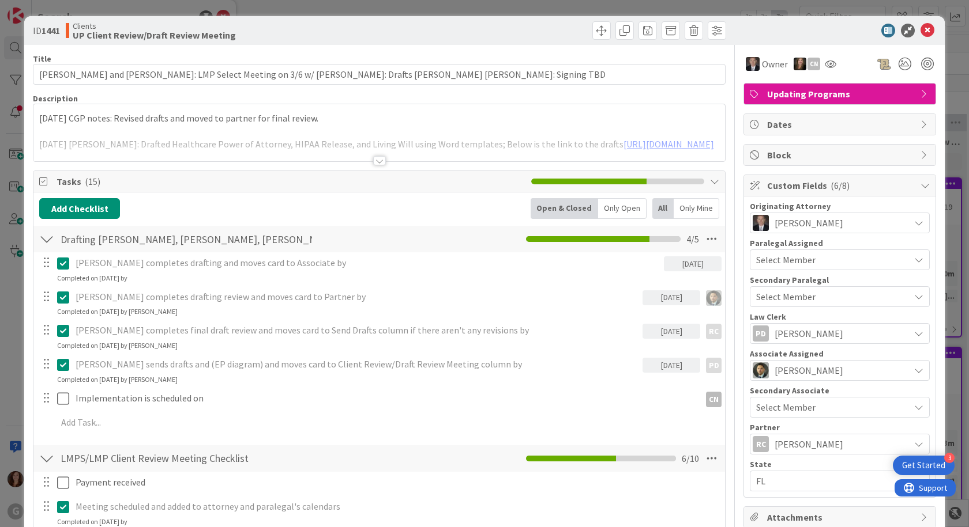
click at [179, 143] on div at bounding box center [378, 146] width 691 height 29
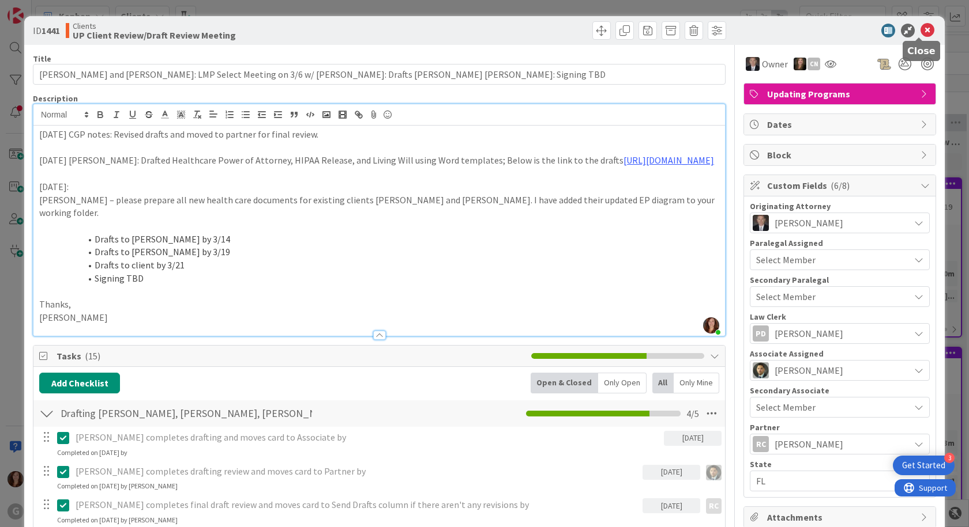
drag, startPoint x: 920, startPoint y: 29, endPoint x: 890, endPoint y: 35, distance: 30.5
click at [920, 29] on icon at bounding box center [927, 31] width 14 height 14
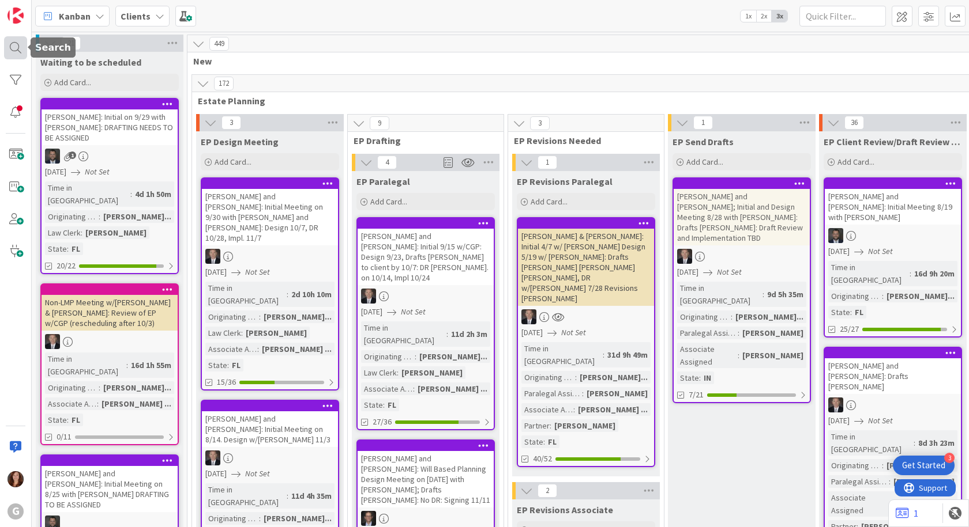
click at [17, 51] on div at bounding box center [15, 47] width 23 height 23
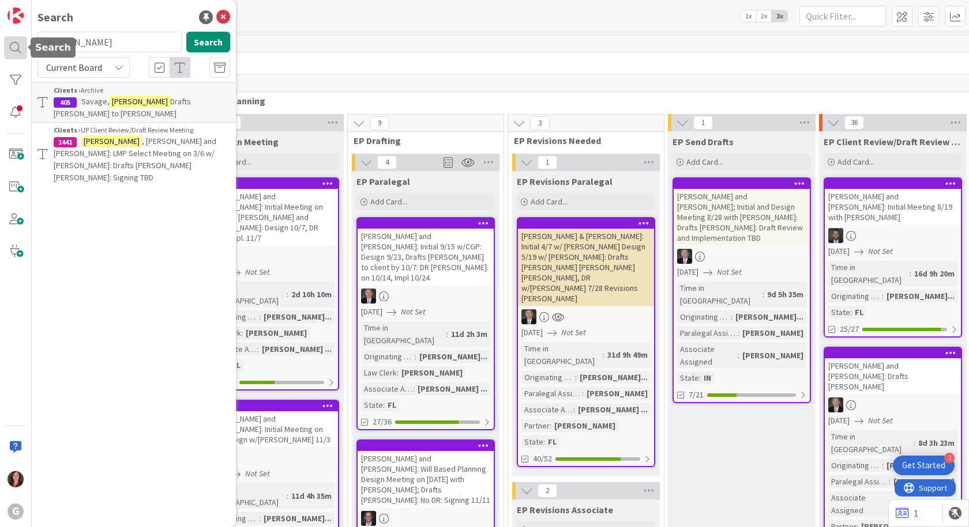
drag, startPoint x: 96, startPoint y: 48, endPoint x: 10, endPoint y: 51, distance: 85.9
click at [10, 51] on div "G Search [PERSON_NAME] Search Current Board Clients › Archive 405 [PERSON_NAME]…" at bounding box center [16, 263] width 32 height 527
type input "[PERSON_NAME]"
